Goal: Information Seeking & Learning: Learn about a topic

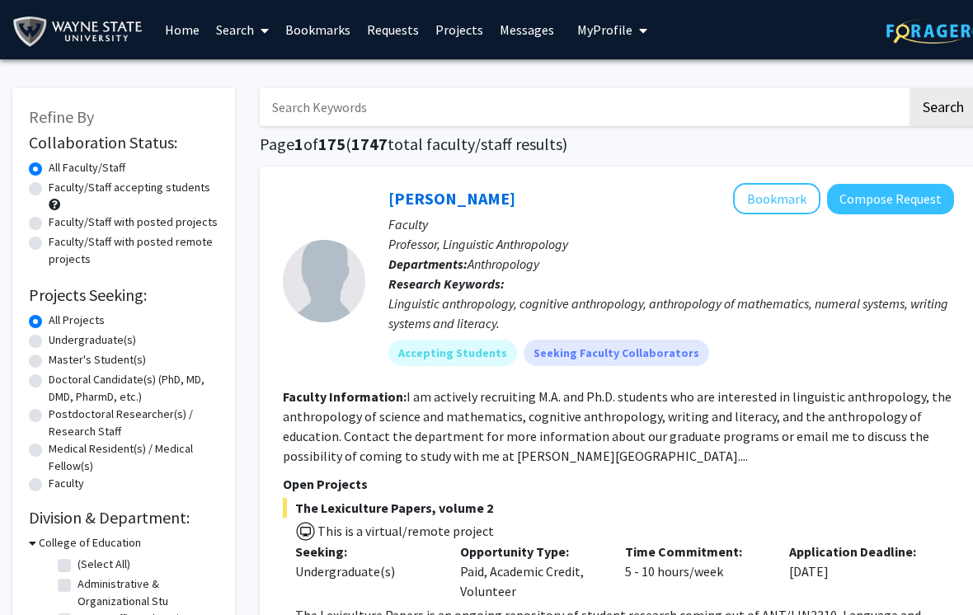
click at [109, 337] on label "Undergraduate(s)" at bounding box center [92, 339] width 87 height 17
click at [59, 337] on input "Undergraduate(s)" at bounding box center [54, 336] width 11 height 11
radio input "true"
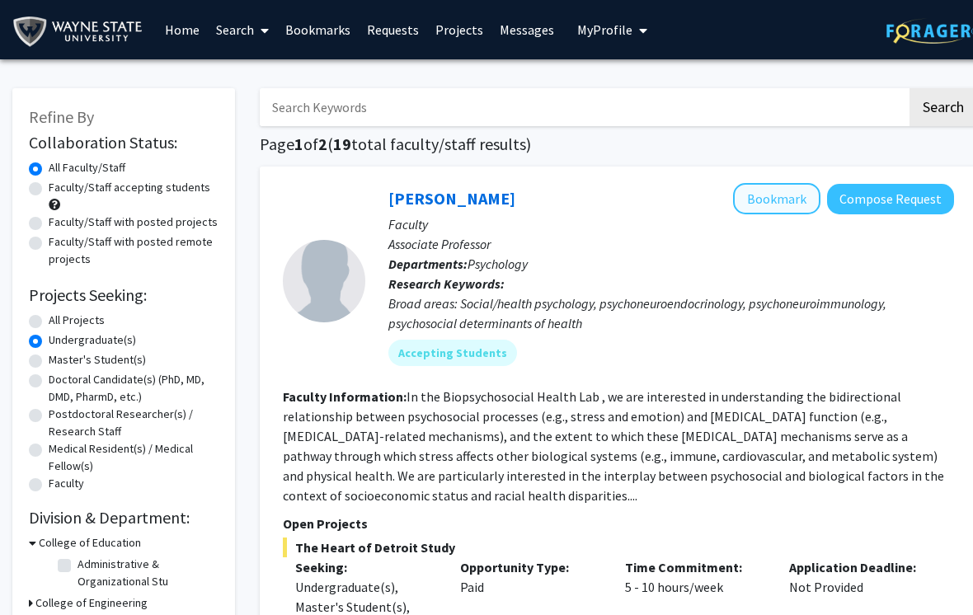
click at [785, 209] on button "Bookmark" at bounding box center [776, 198] width 87 height 31
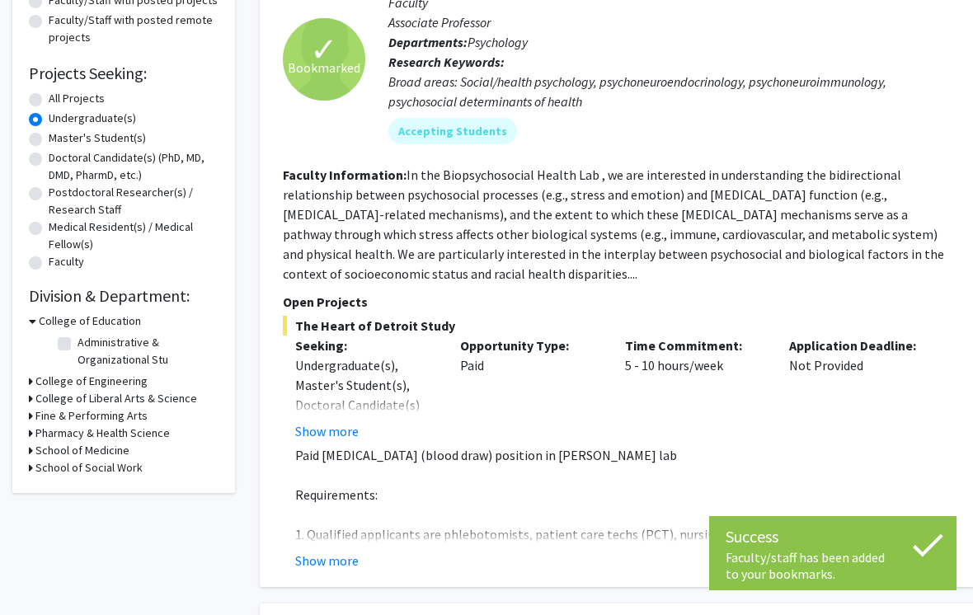
scroll to position [236, 0]
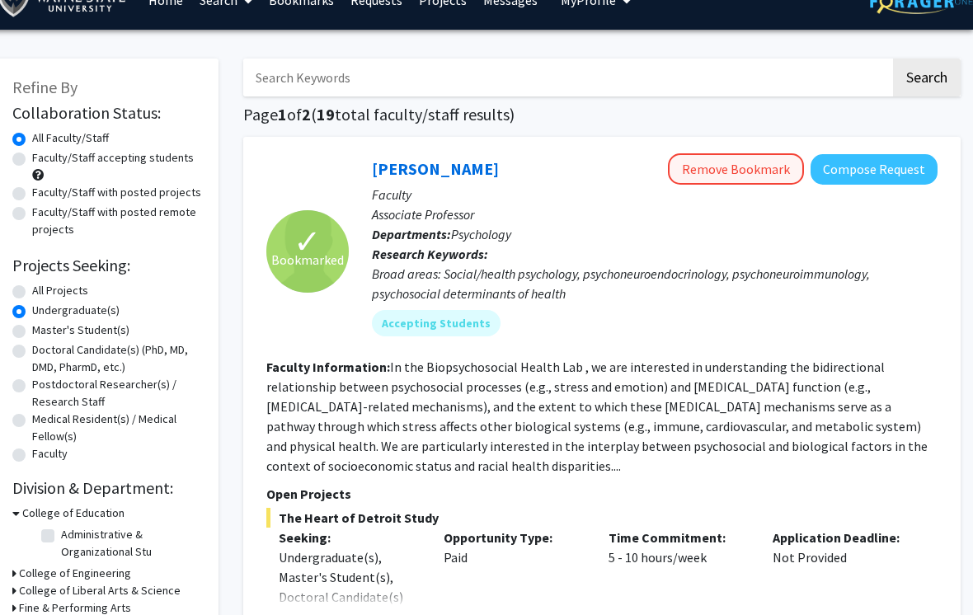
click at [750, 182] on button "Remove Bookmark" at bounding box center [736, 169] width 136 height 31
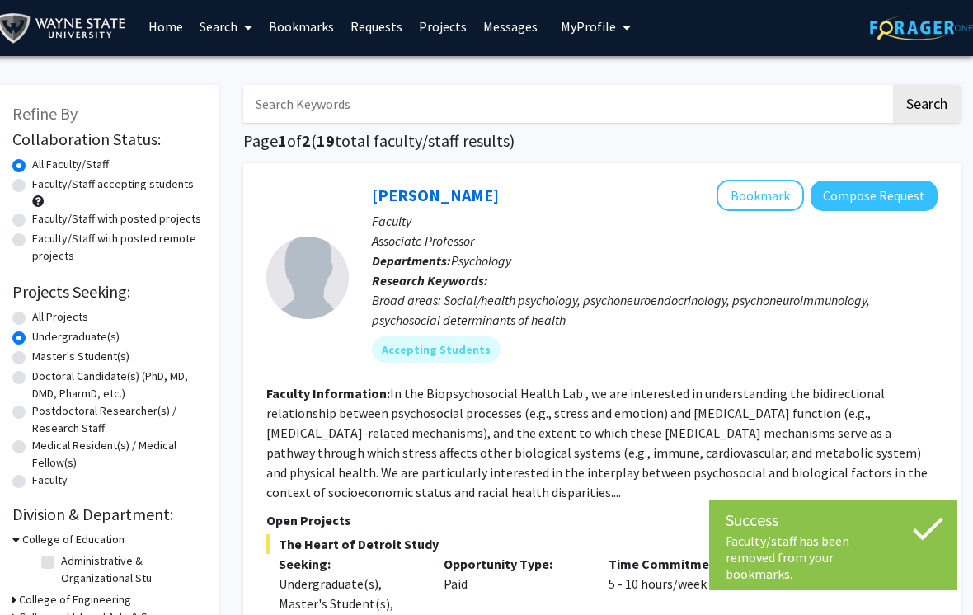
scroll to position [0, 16]
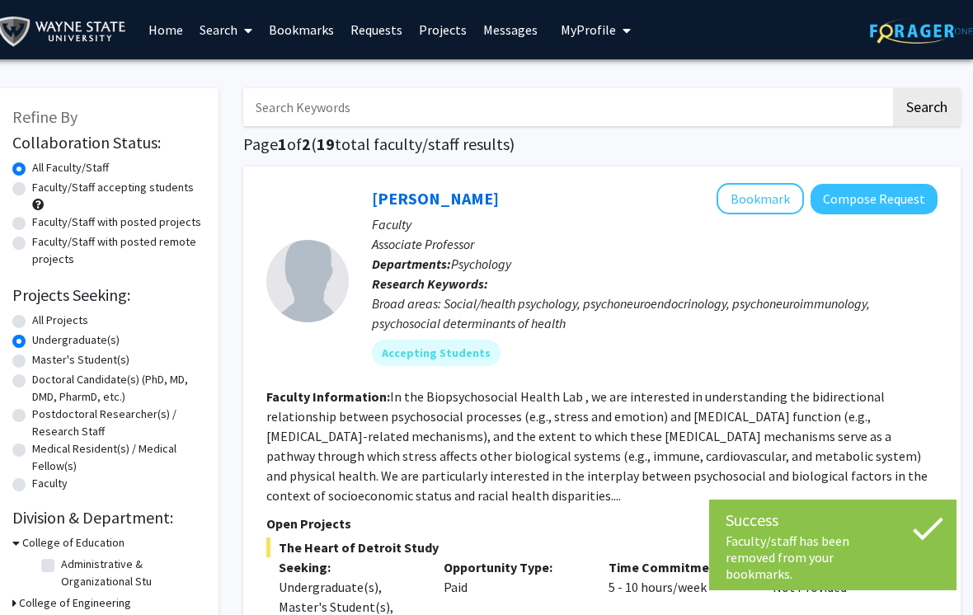
click at [322, 21] on link "Bookmarks" at bounding box center [302, 30] width 82 height 58
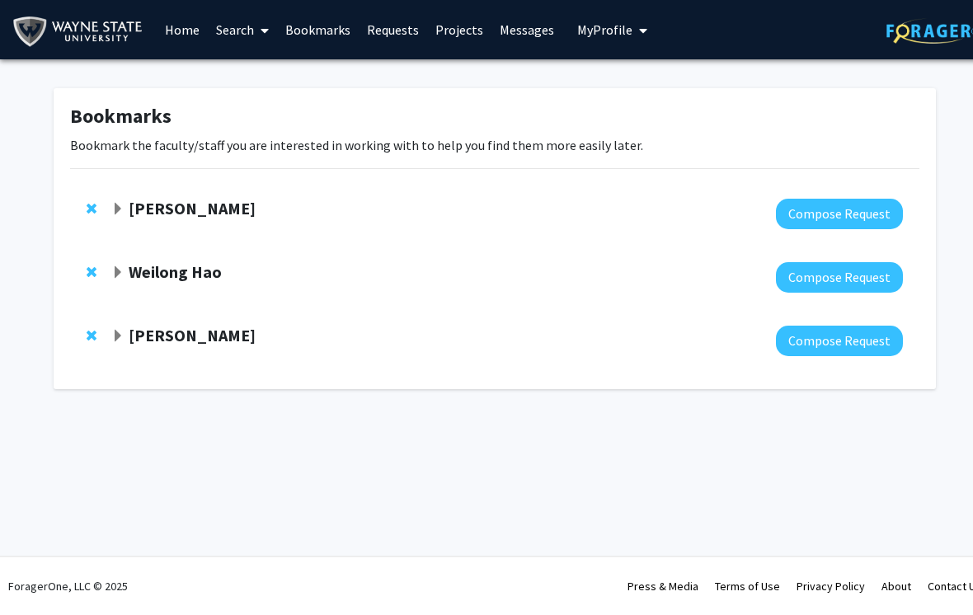
click at [304, 29] on link "Bookmarks" at bounding box center [318, 30] width 82 height 58
click at [204, 199] on strong "[PERSON_NAME]" at bounding box center [192, 208] width 127 height 21
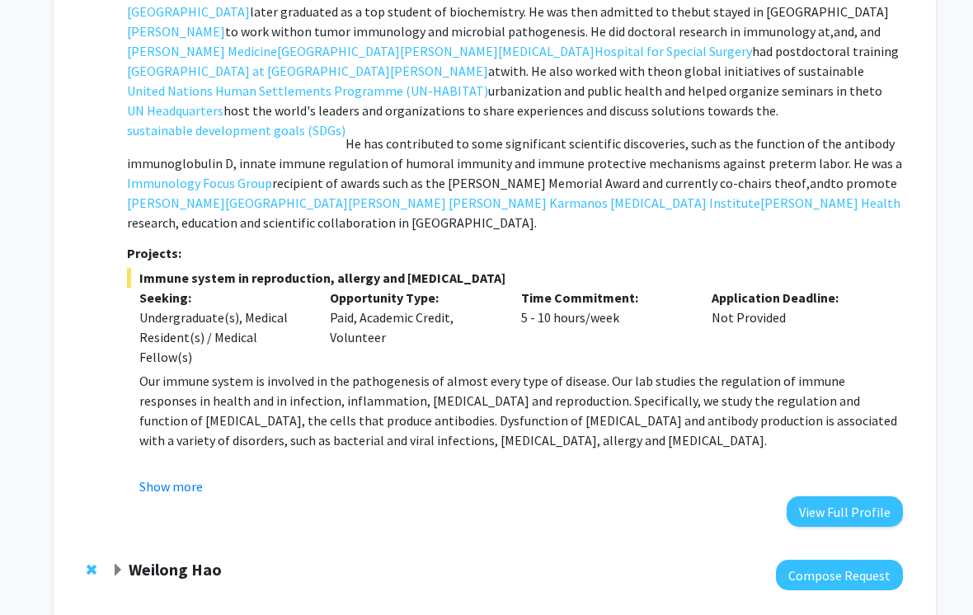
scroll to position [278, 0]
click at [858, 496] on button "View Full Profile" at bounding box center [845, 511] width 116 height 31
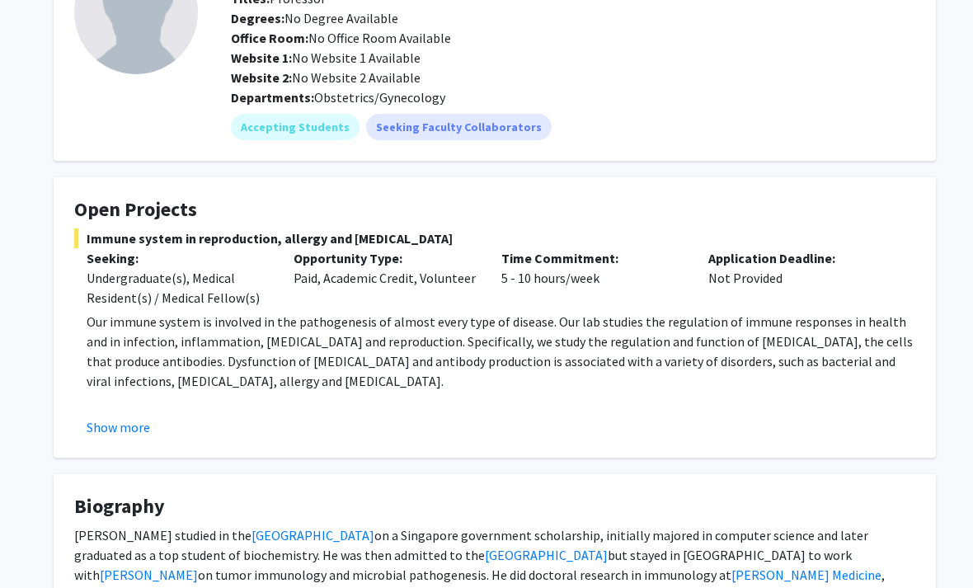
scroll to position [142, 0]
click at [772, 8] on div "Degrees: No Degree Available" at bounding box center [573, 18] width 709 height 20
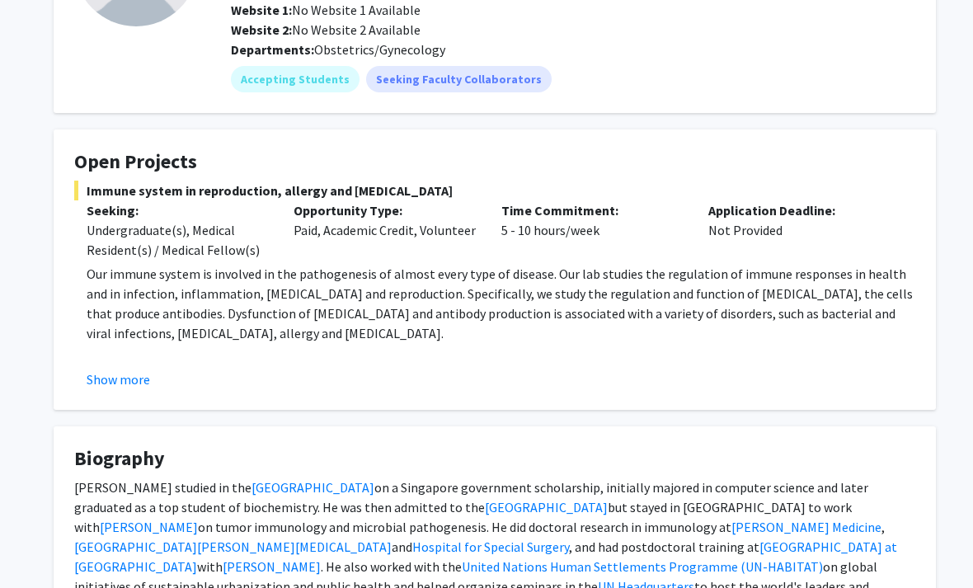
scroll to position [195, 0]
